Goal: Information Seeking & Learning: Learn about a topic

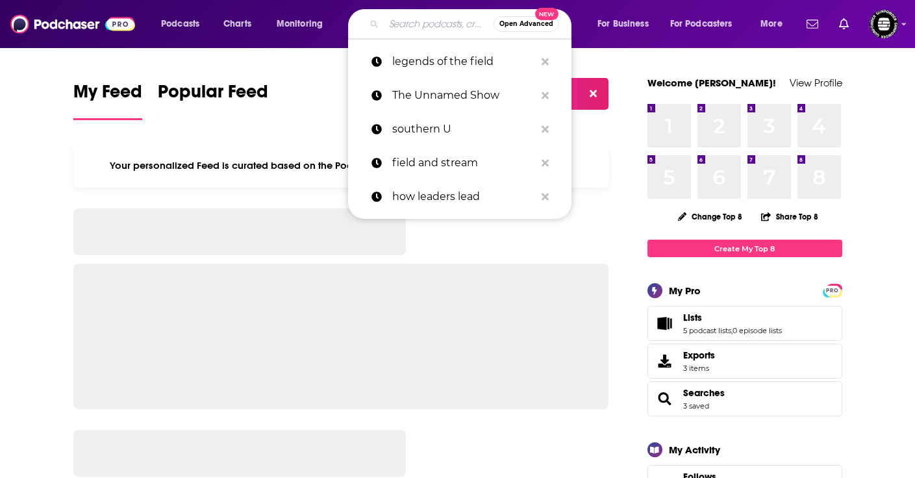
click at [399, 23] on input "Search podcasts, credits, & more..." at bounding box center [439, 24] width 110 height 21
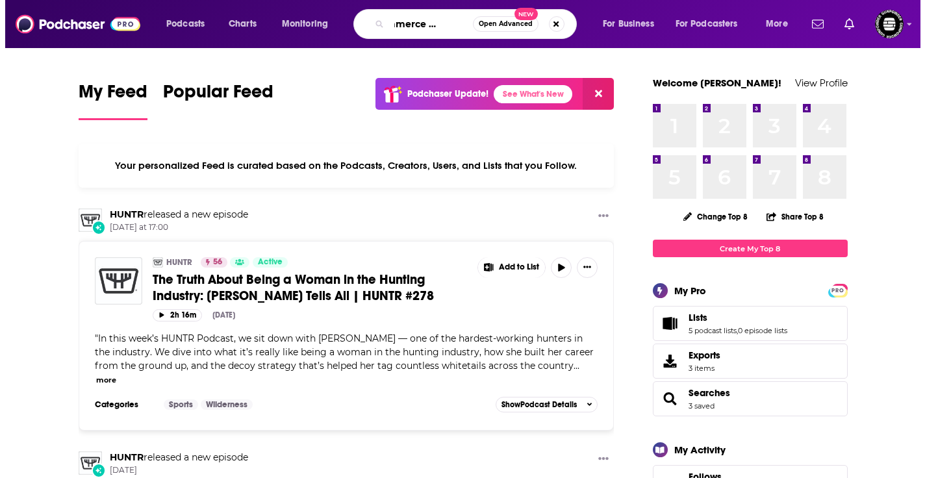
scroll to position [0, 31]
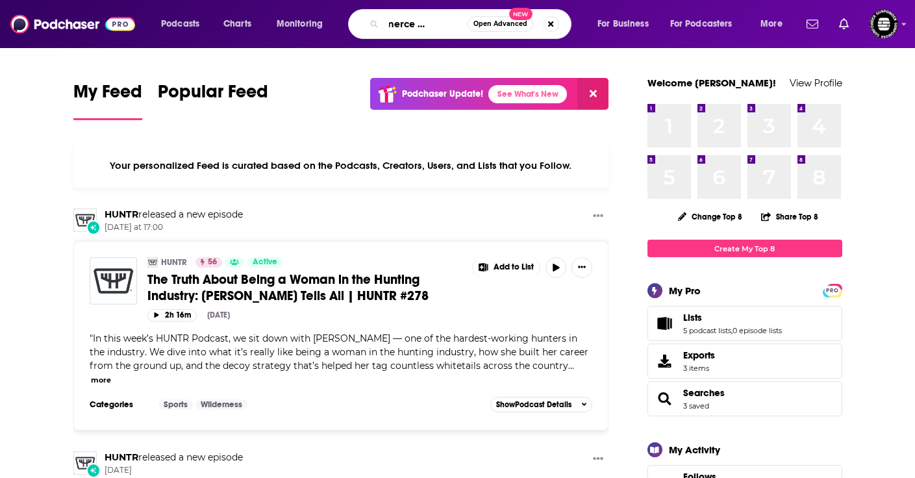
type input "ecommerce playbook"
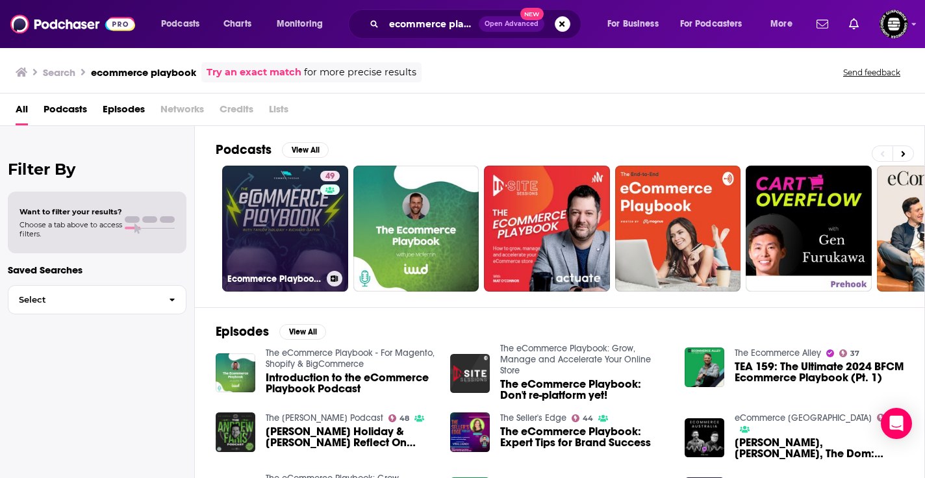
click at [287, 229] on link "49 Ecommerce Playbook: Numbers, Struggles & Growth" at bounding box center [285, 229] width 126 height 126
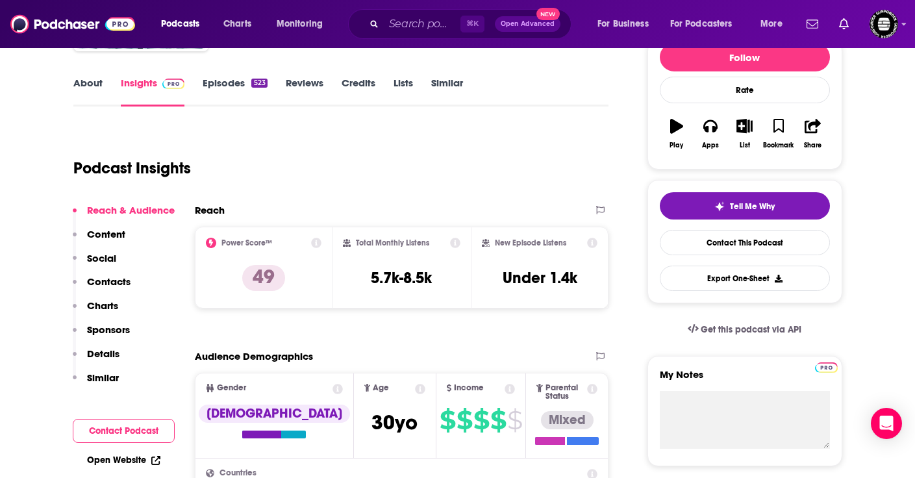
scroll to position [249, 0]
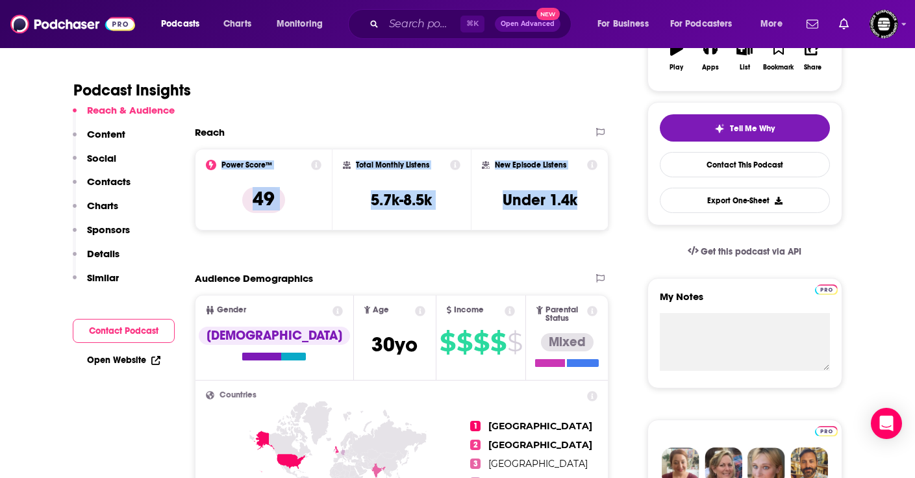
drag, startPoint x: 221, startPoint y: 164, endPoint x: 588, endPoint y: 206, distance: 369.9
click at [588, 206] on div "Power Score™ 49 Total Monthly Listens 5.7k-8.5k New Episode Listens Under 1.4k" at bounding box center [402, 190] width 414 height 82
copy div "Power Score™ 49 Total Monthly Listens 5.7k-8.5k New Episode Listens Under 1.4k"
